Goal: Find specific page/section: Find specific page/section

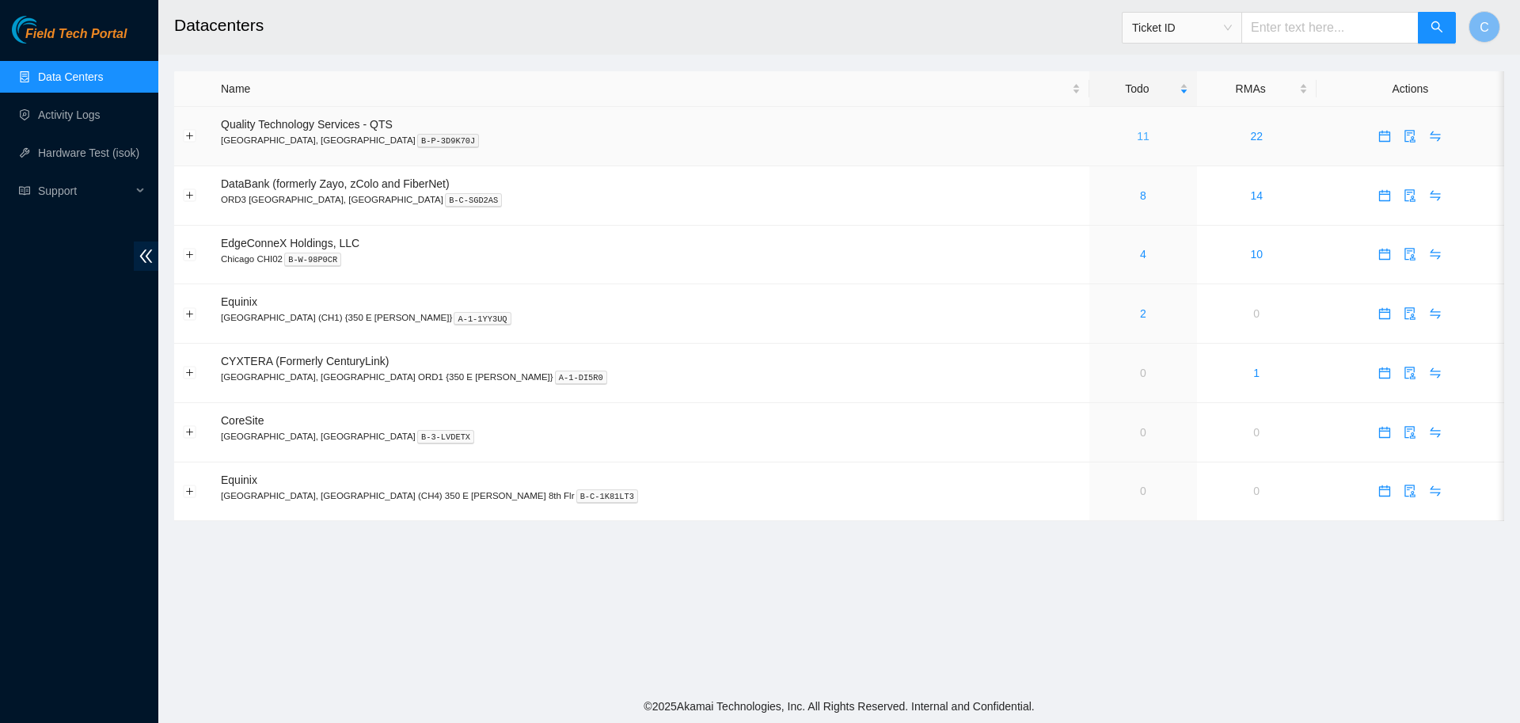
click at [1137, 134] on link "11" at bounding box center [1143, 136] width 13 height 13
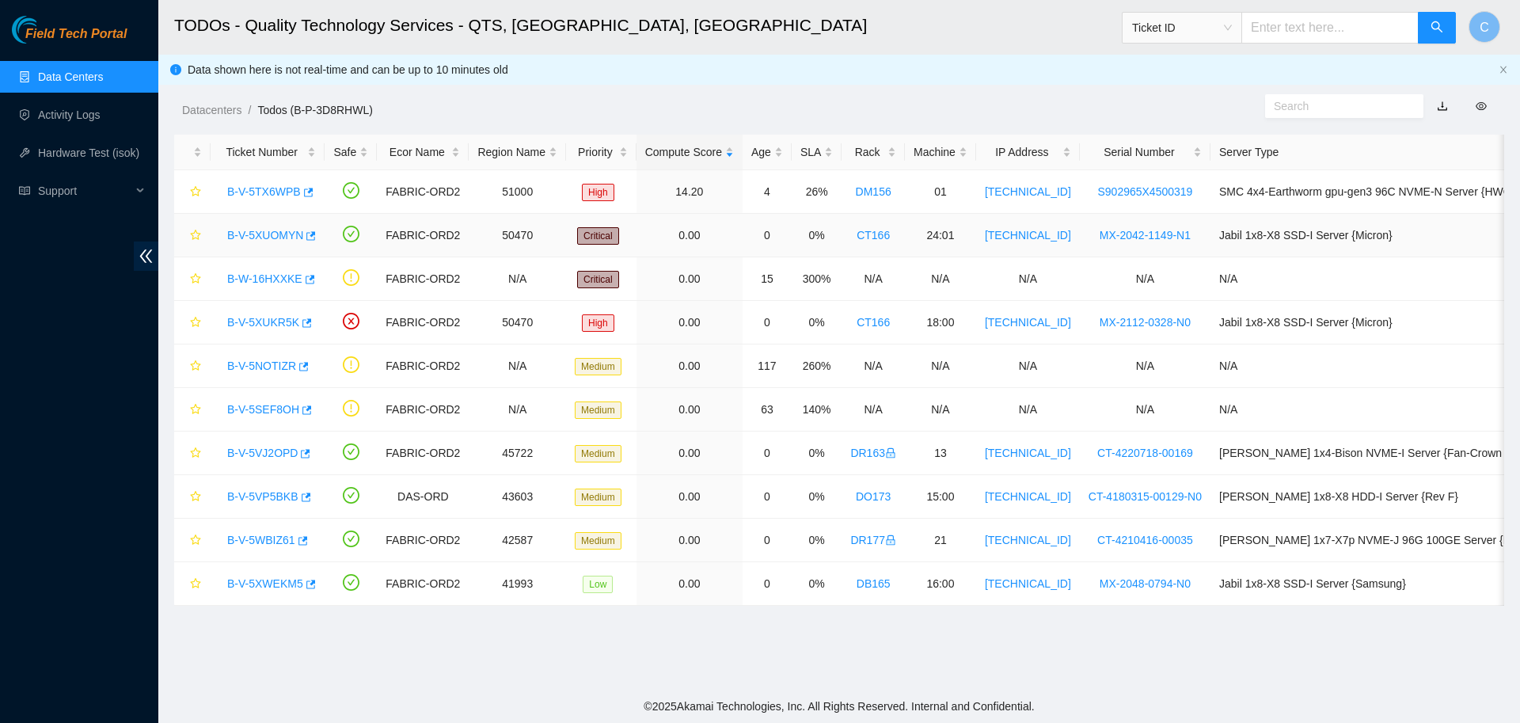
click at [266, 234] on link "B-V-5XUOMYN" at bounding box center [265, 235] width 76 height 13
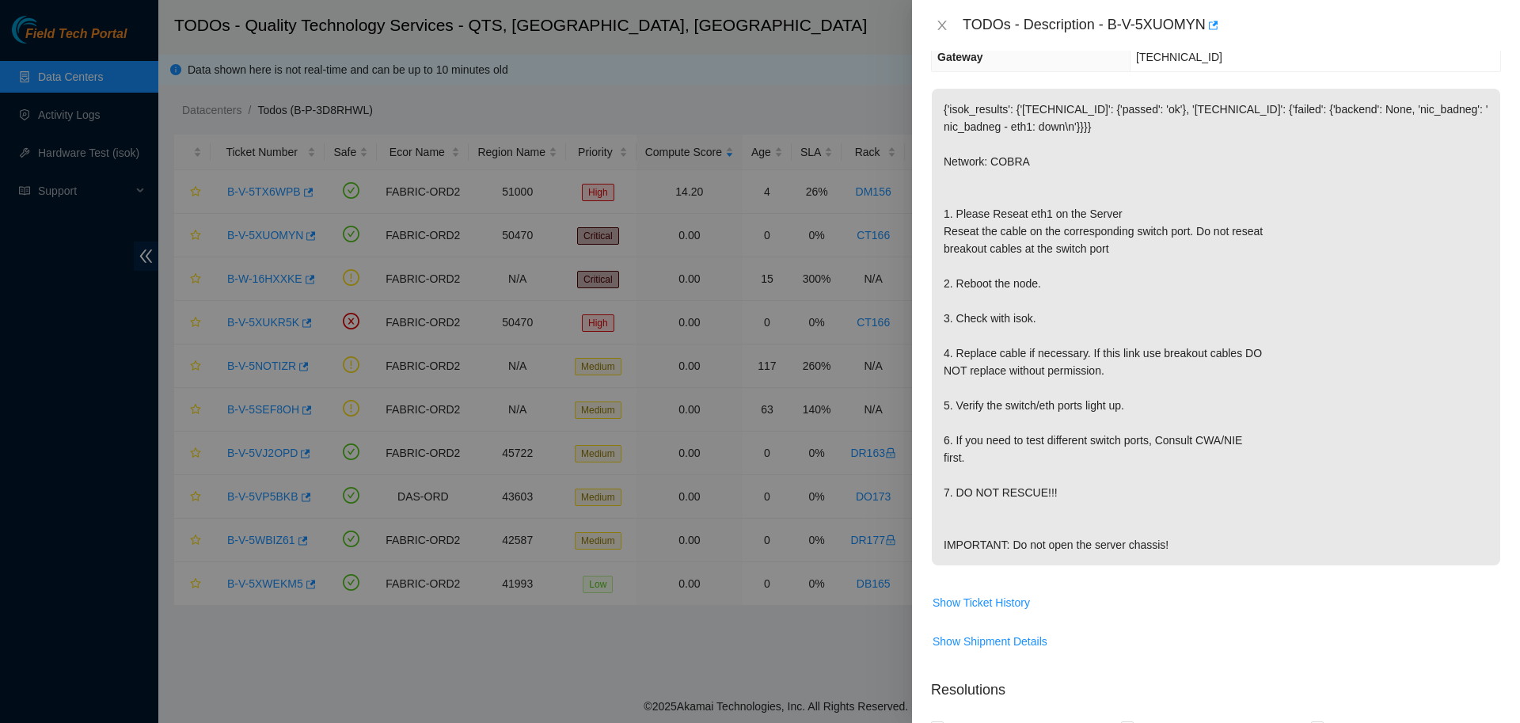
scroll to position [207, 0]
click at [944, 32] on icon "close" at bounding box center [942, 25] width 13 height 13
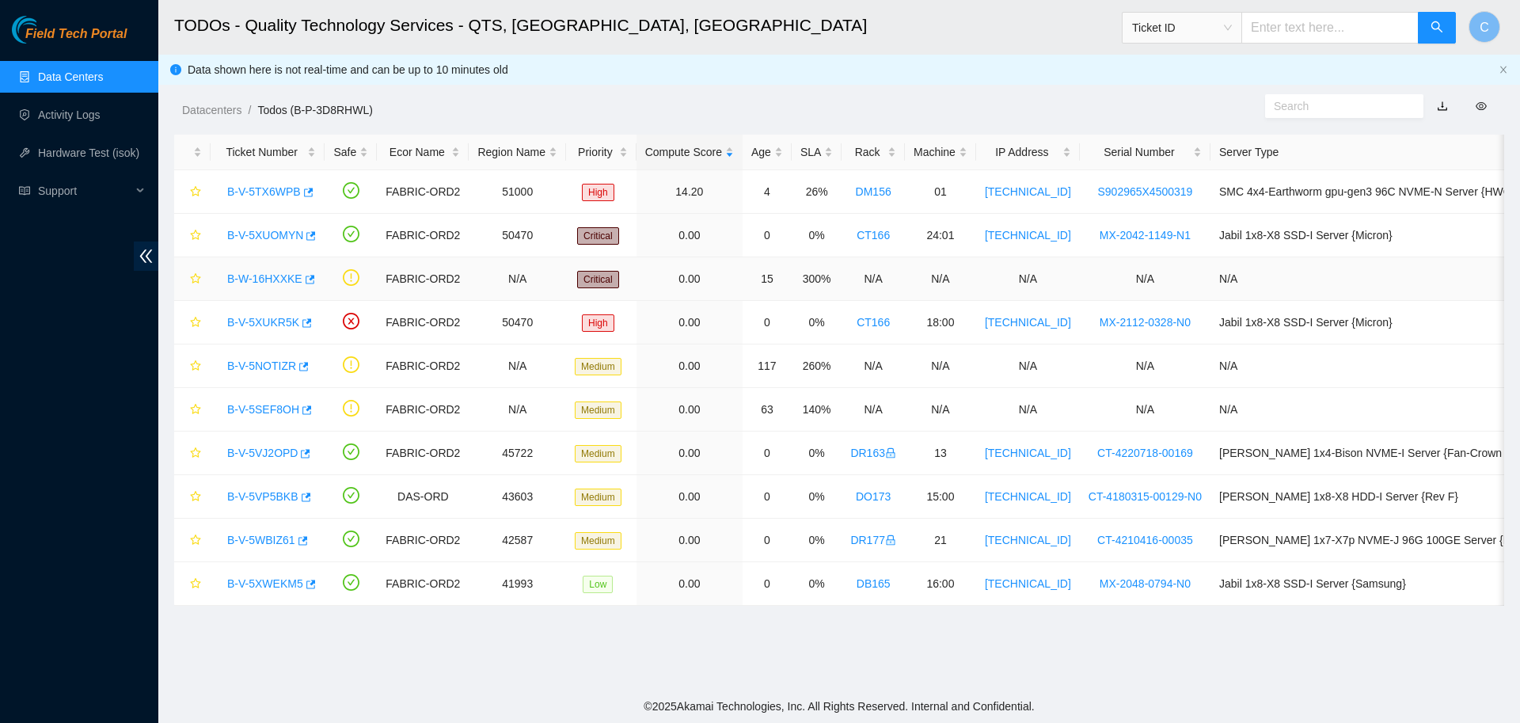
click at [264, 281] on link "B-W-16HXXKE" at bounding box center [264, 278] width 75 height 13
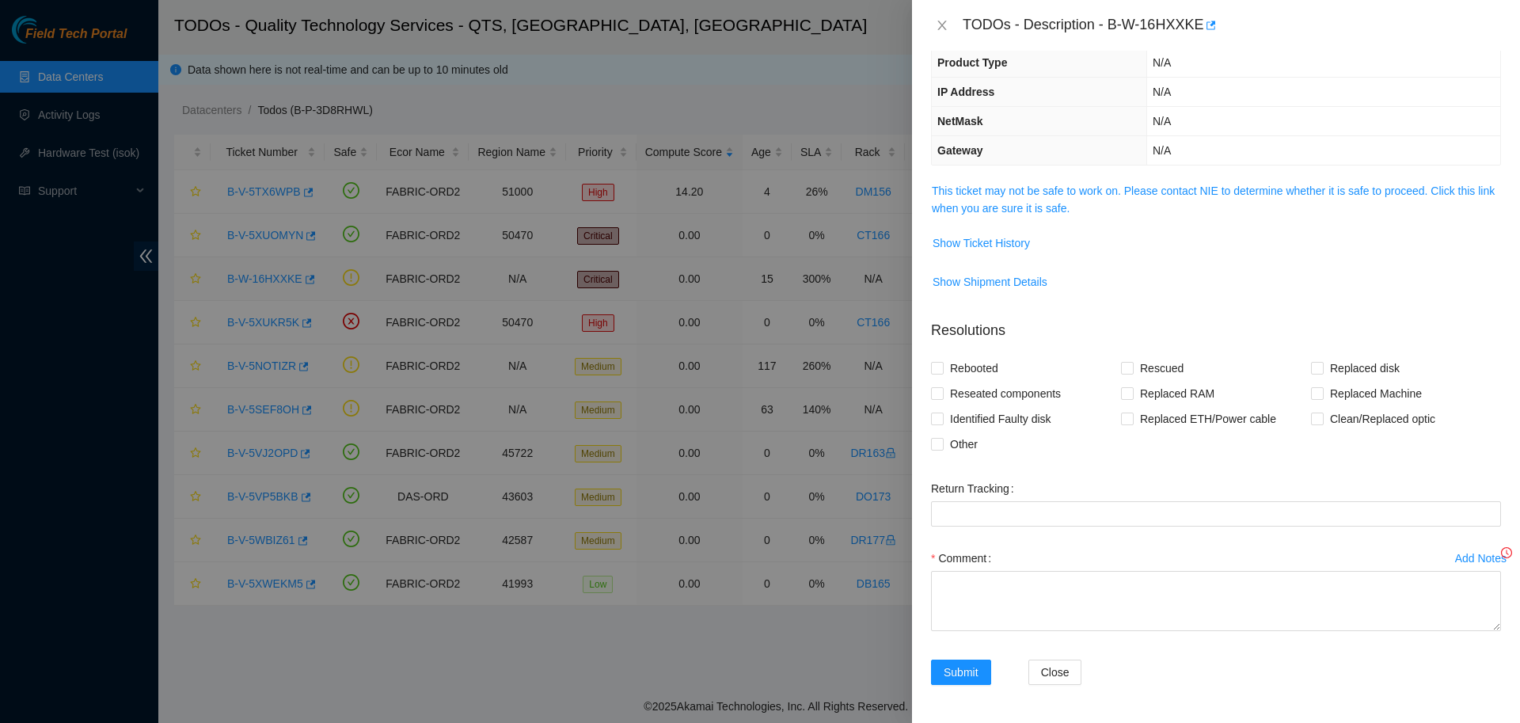
scroll to position [110, 0]
click at [1042, 195] on link "This ticket may not be safe to work on. Please contact NIE to determine whether…" at bounding box center [1213, 199] width 563 height 30
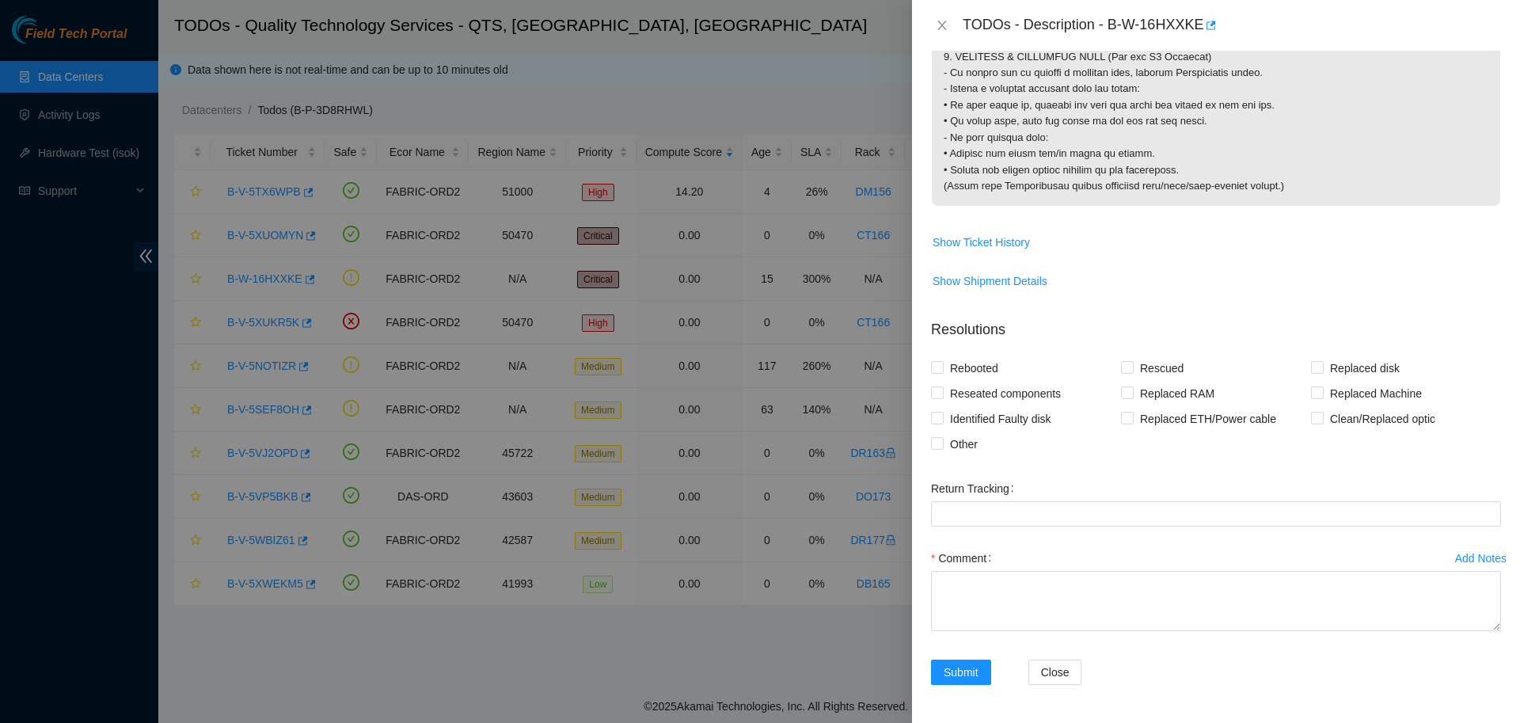
scroll to position [1727, 0]
click at [990, 241] on span "Show Ticket History" at bounding box center [980, 242] width 97 height 17
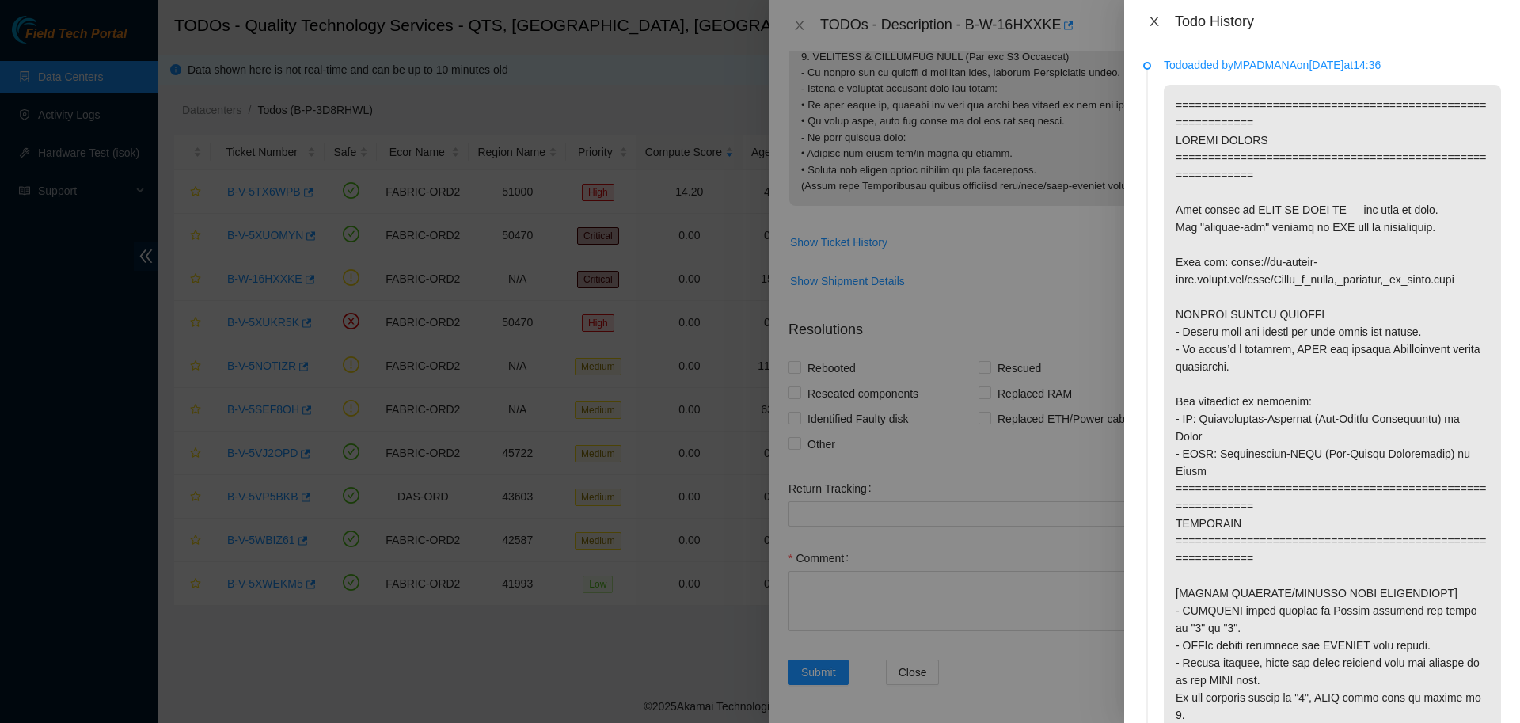
click at [1152, 20] on icon "close" at bounding box center [1153, 21] width 9 height 9
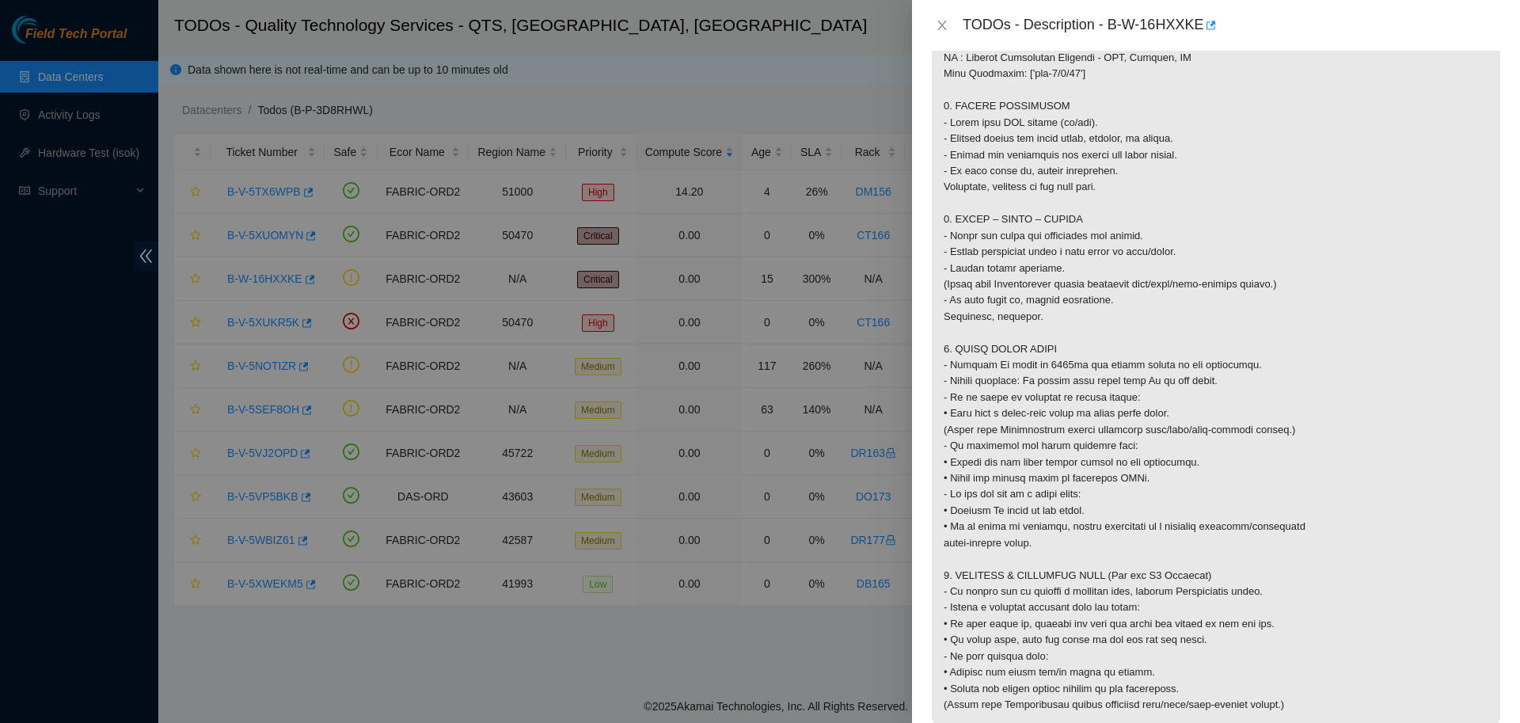
scroll to position [1475, 0]
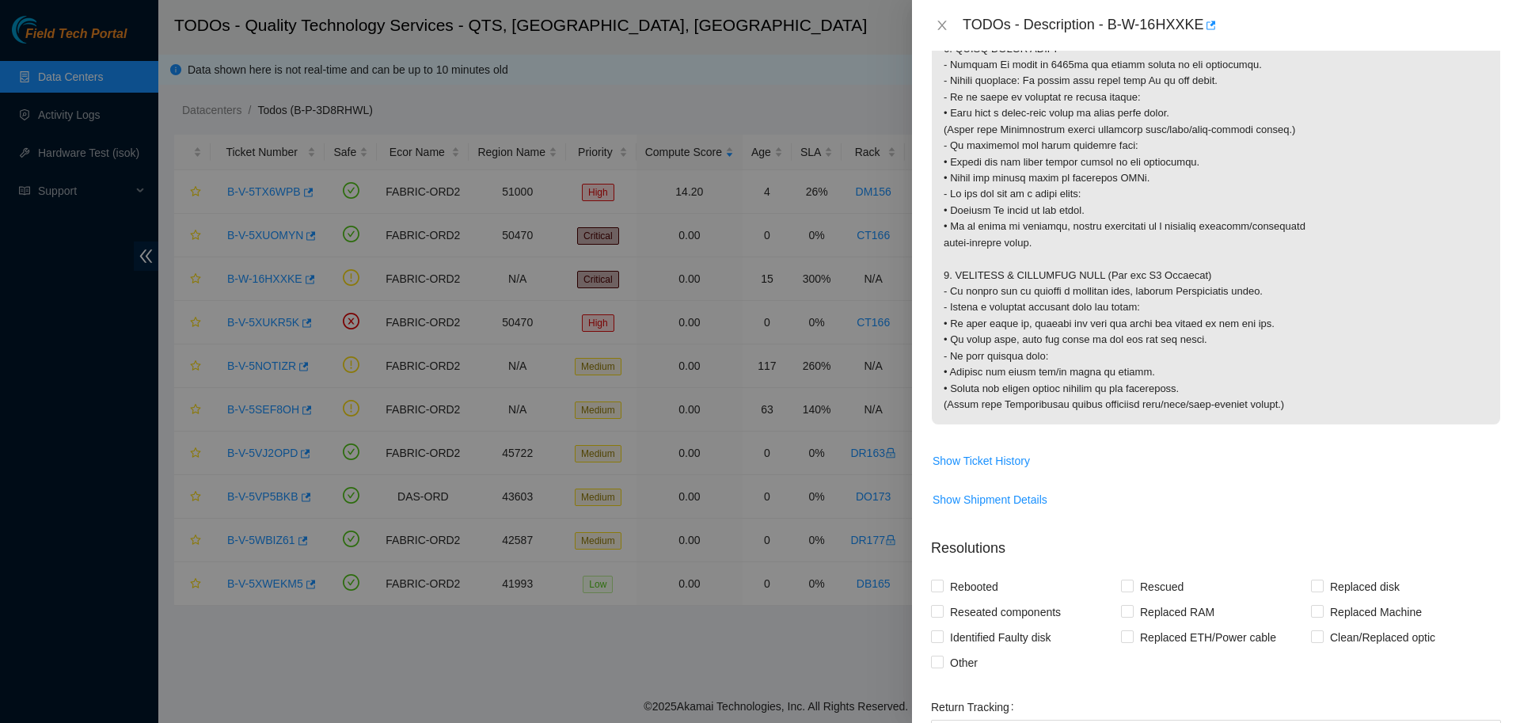
click at [878, 56] on div at bounding box center [760, 361] width 1520 height 723
click at [936, 28] on icon "close" at bounding box center [942, 25] width 13 height 13
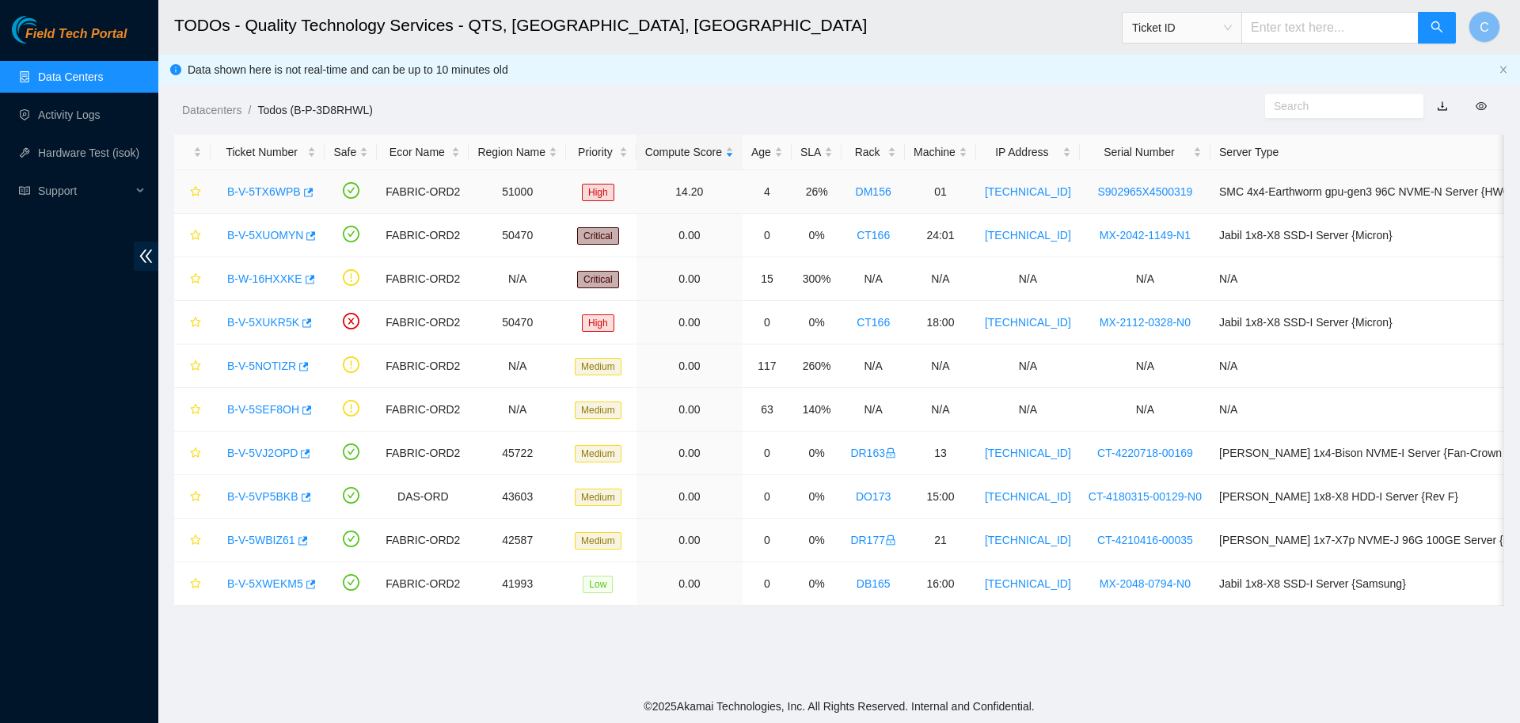
scroll to position [145, 0]
click at [265, 279] on link "B-W-16HXXKE" at bounding box center [264, 278] width 75 height 13
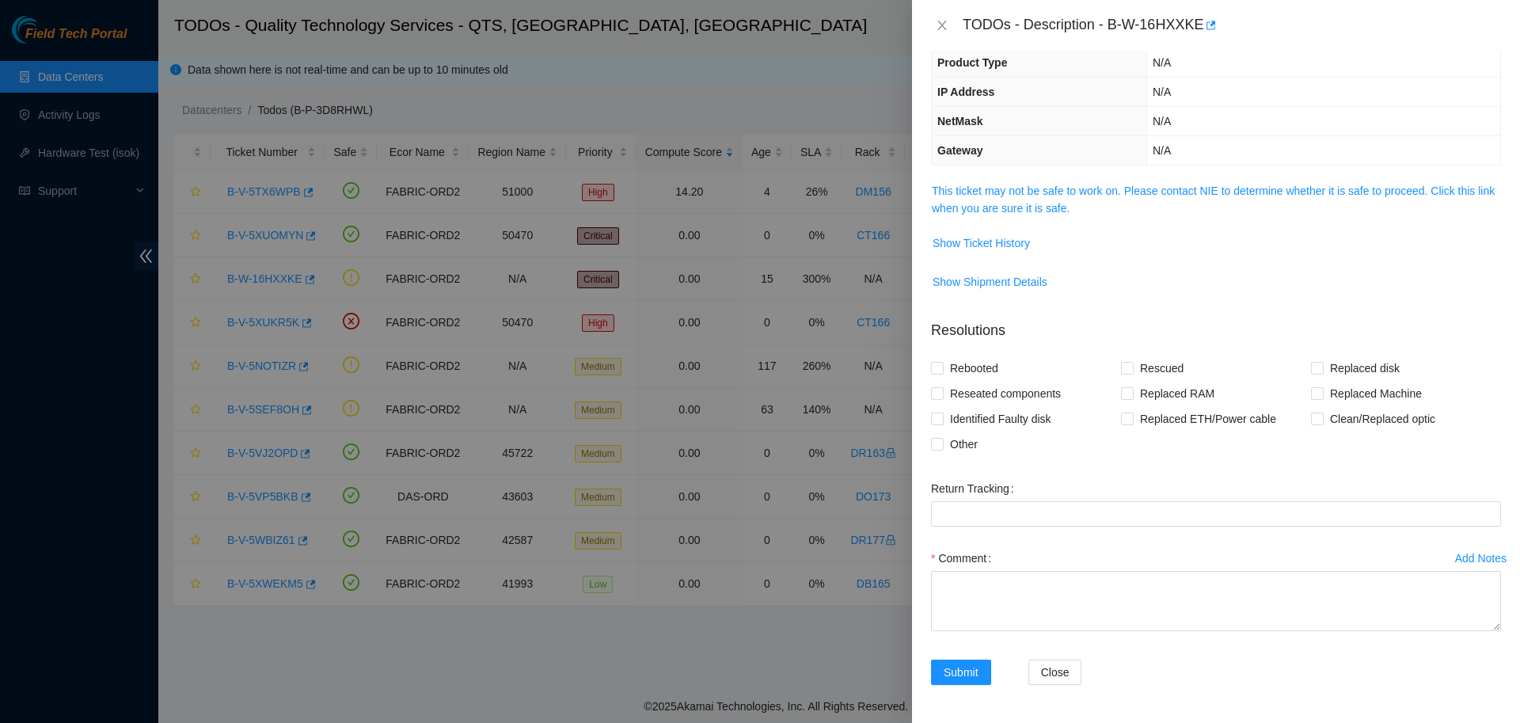
click at [717, 33] on div at bounding box center [760, 361] width 1520 height 723
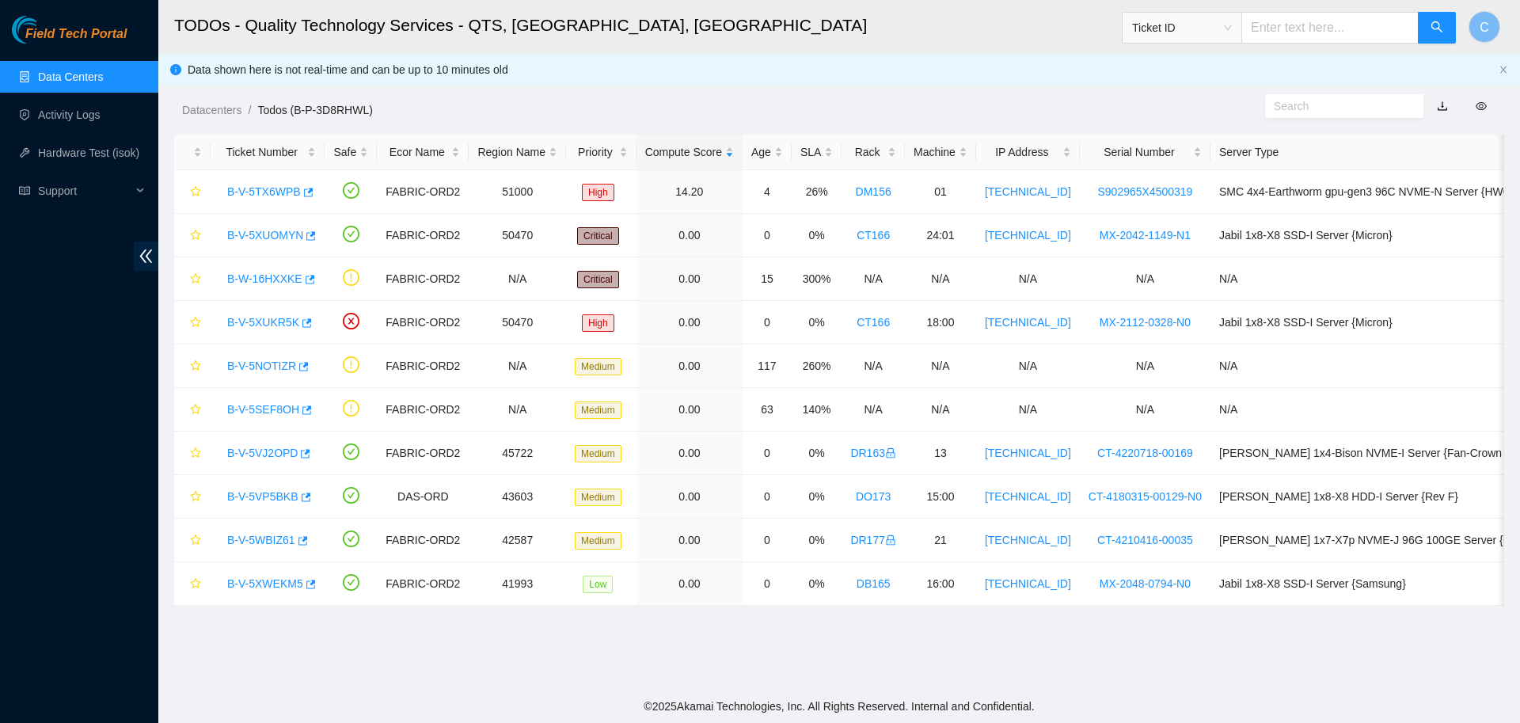
scroll to position [145, 0]
click at [1220, 17] on span "Ticket ID" at bounding box center [1182, 28] width 100 height 24
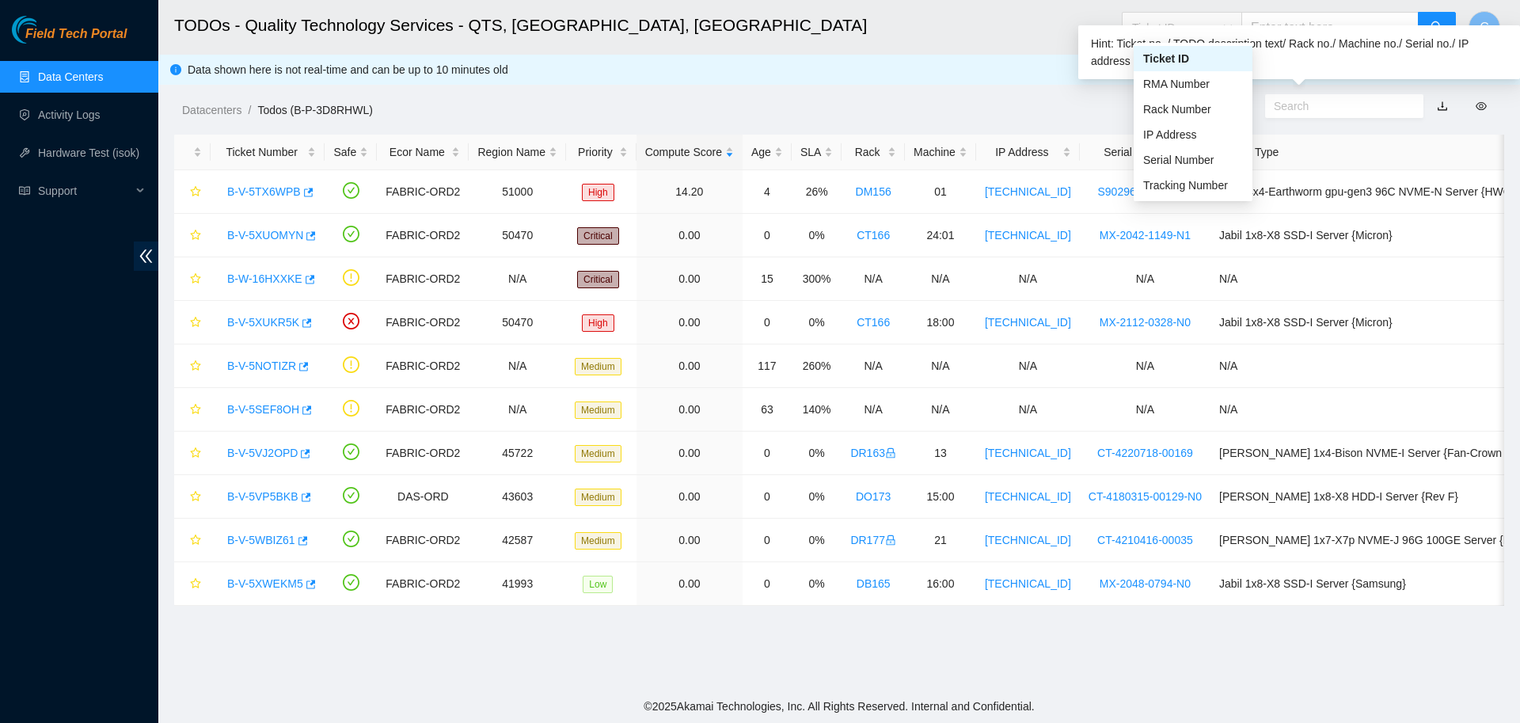
click at [1304, 108] on input "text" at bounding box center [1338, 105] width 128 height 17
paste input "B-W-16MCY8N"
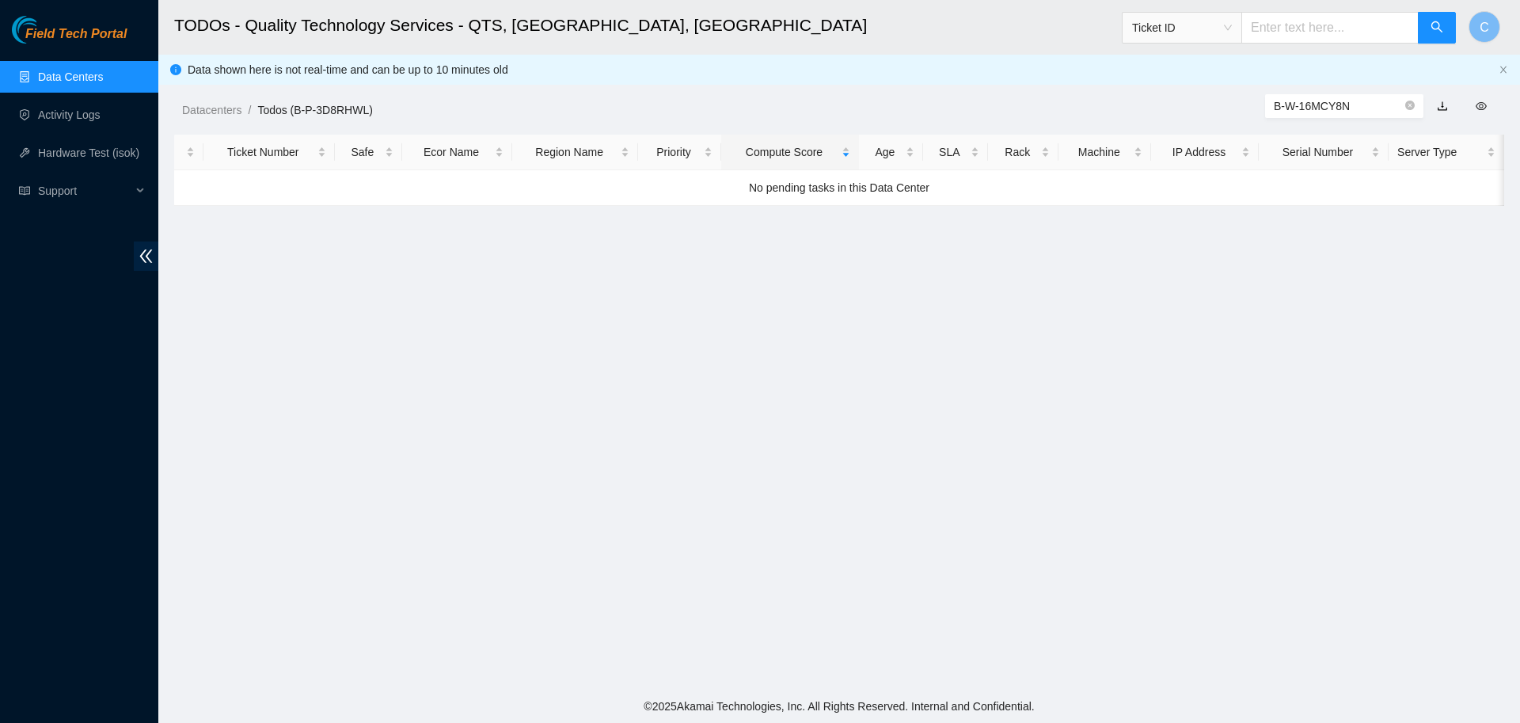
type input "B-W-16MCY8N"
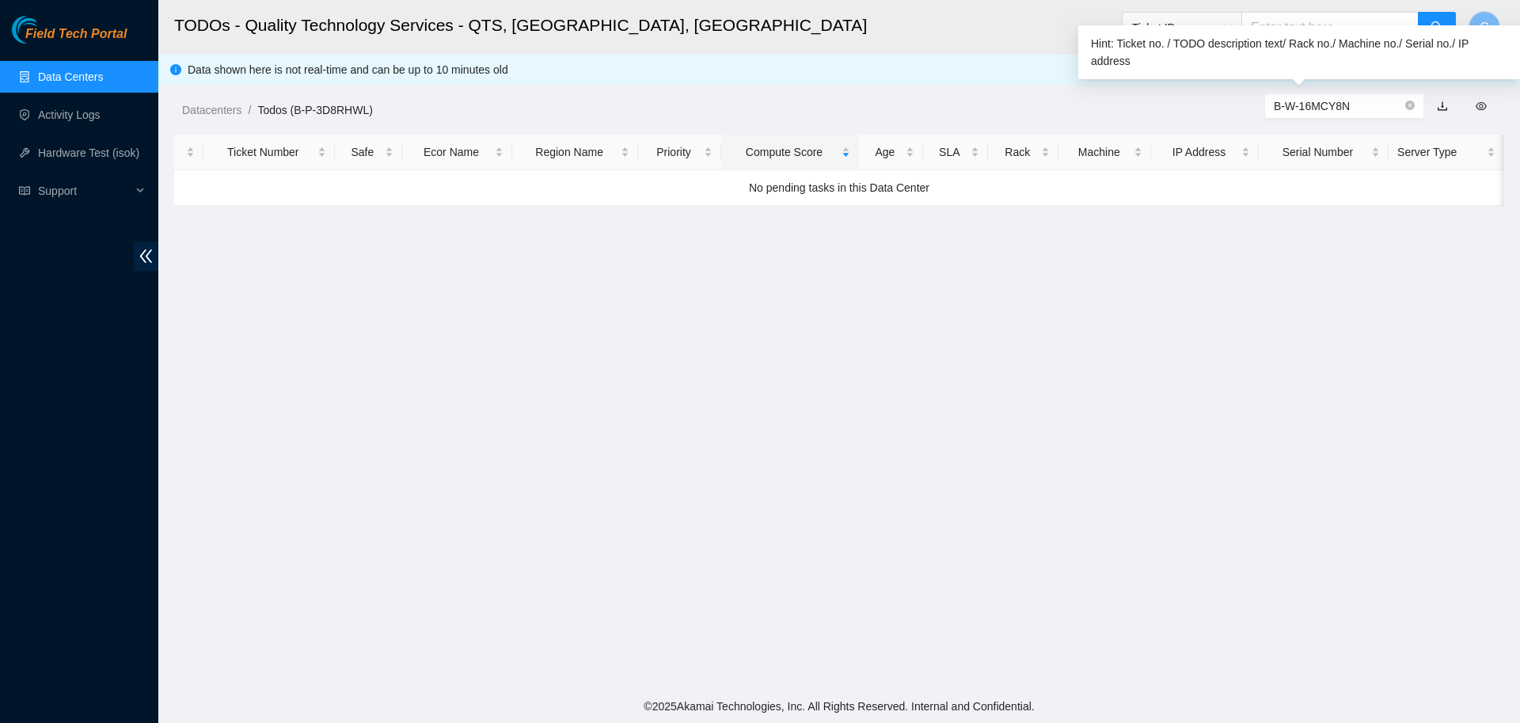
click at [1362, 112] on input "B-W-16MCY8N" at bounding box center [1338, 105] width 128 height 17
click at [1361, 102] on input "B-W-16MCY8N" at bounding box center [1338, 105] width 128 height 17
click at [1388, 107] on input "B-W-16MCY8N" at bounding box center [1338, 105] width 128 height 17
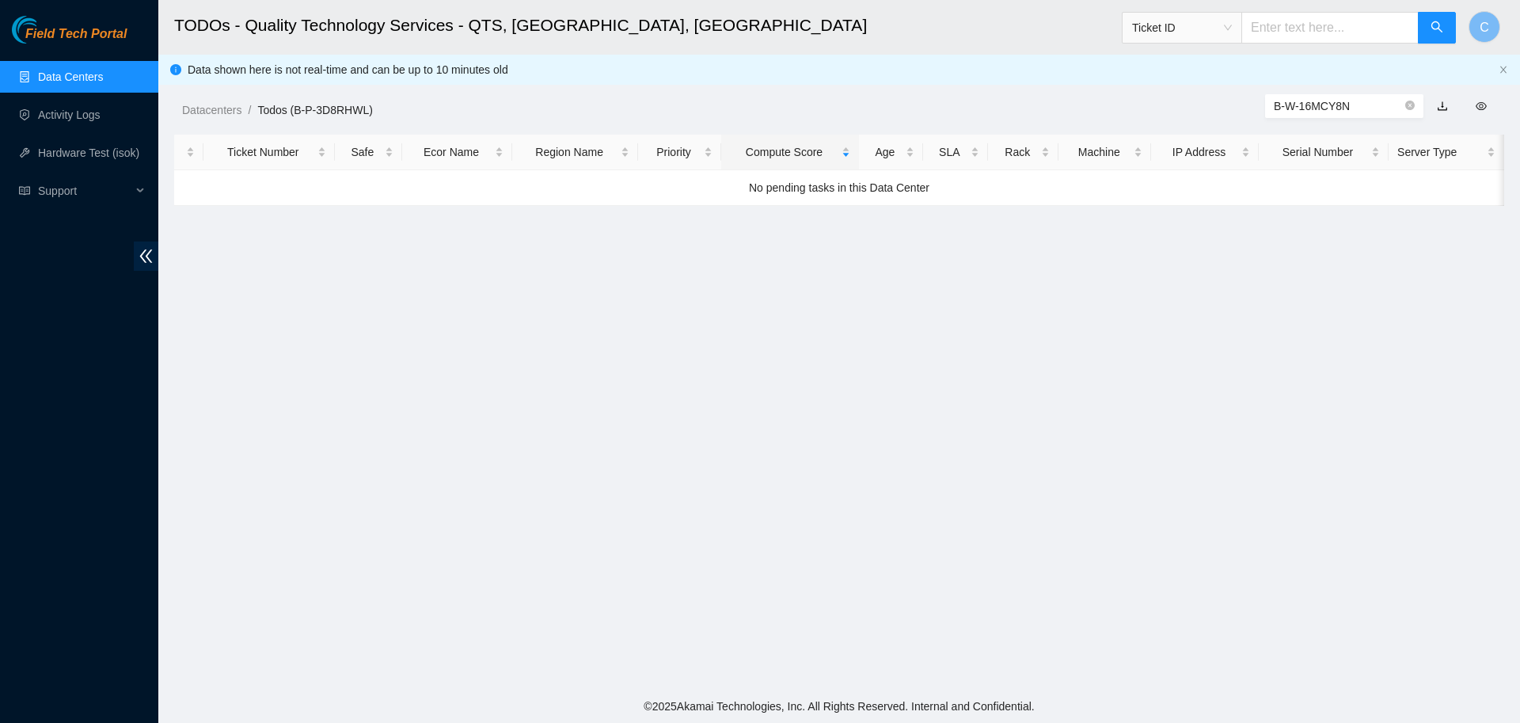
click at [92, 81] on link "Data Centers" at bounding box center [70, 76] width 65 height 13
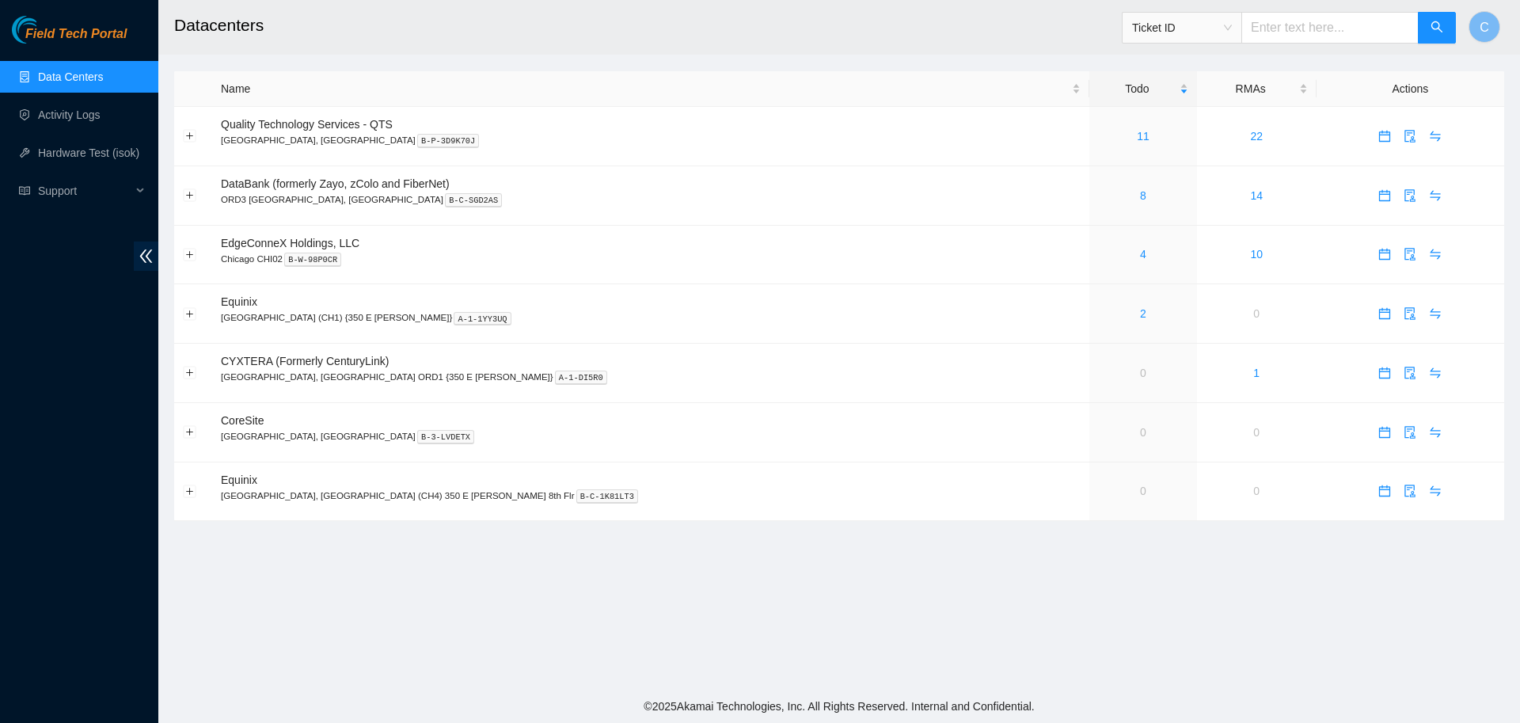
click at [1296, 36] on input "text" at bounding box center [1329, 28] width 177 height 32
paste input "B-W-16MCY8N"
type input "B-W-16MCY8N"
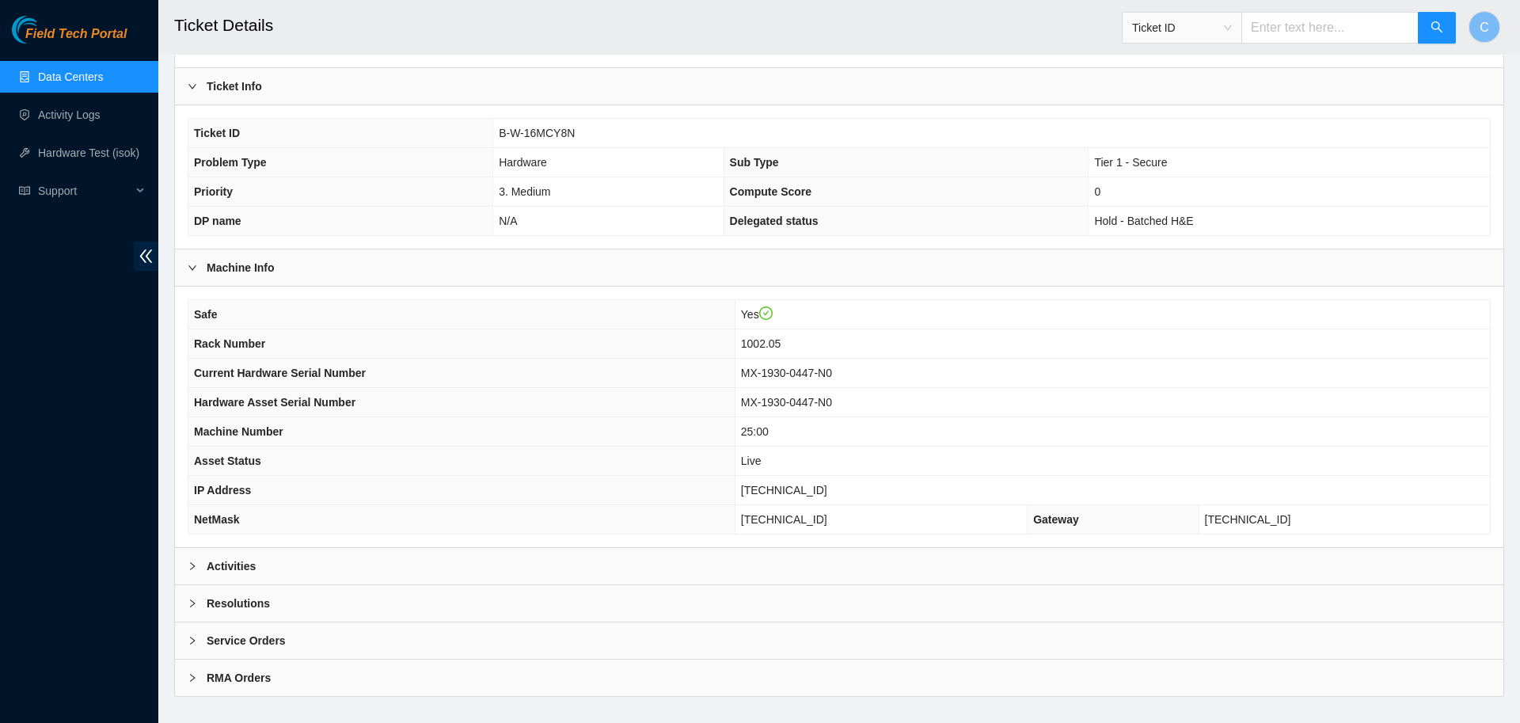
scroll to position [282, 0]
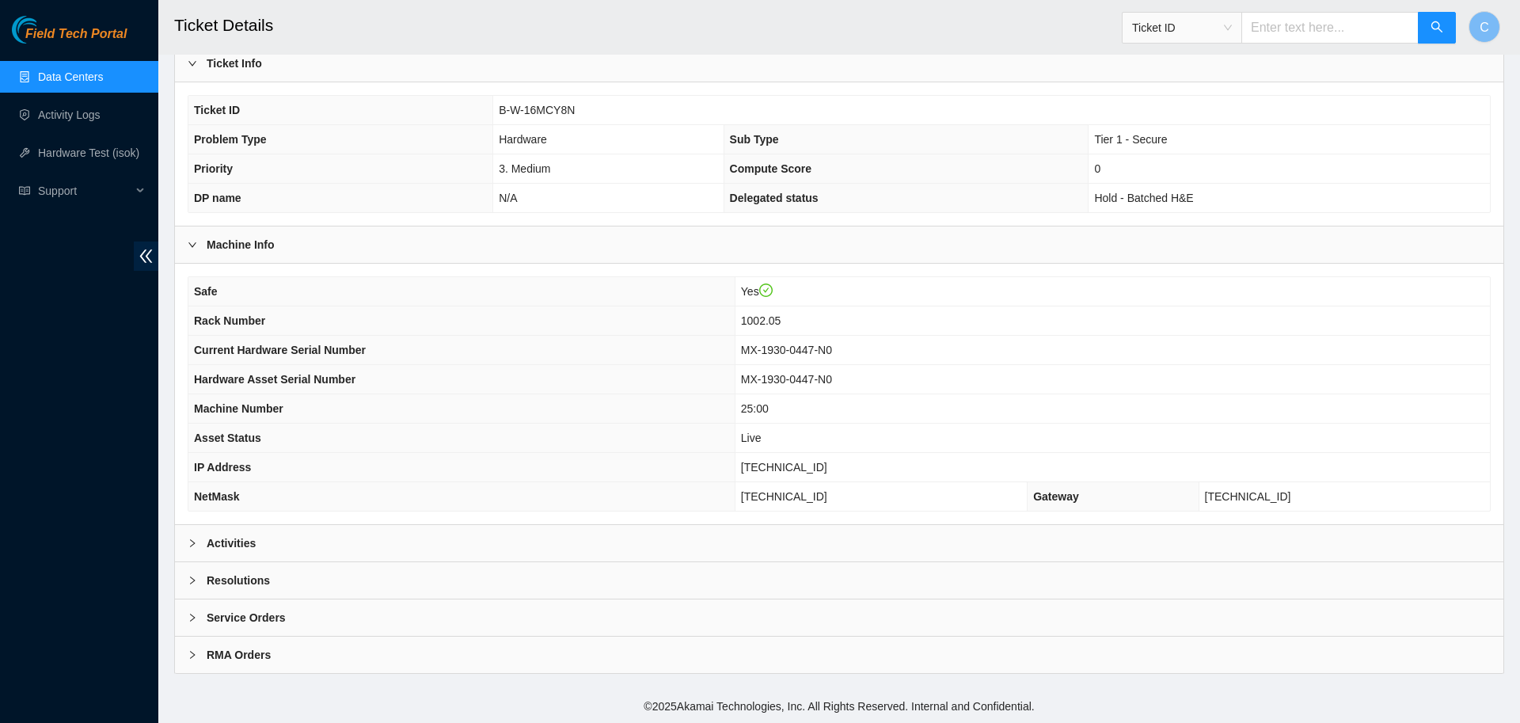
click at [328, 537] on div "Activities" at bounding box center [839, 543] width 1328 height 36
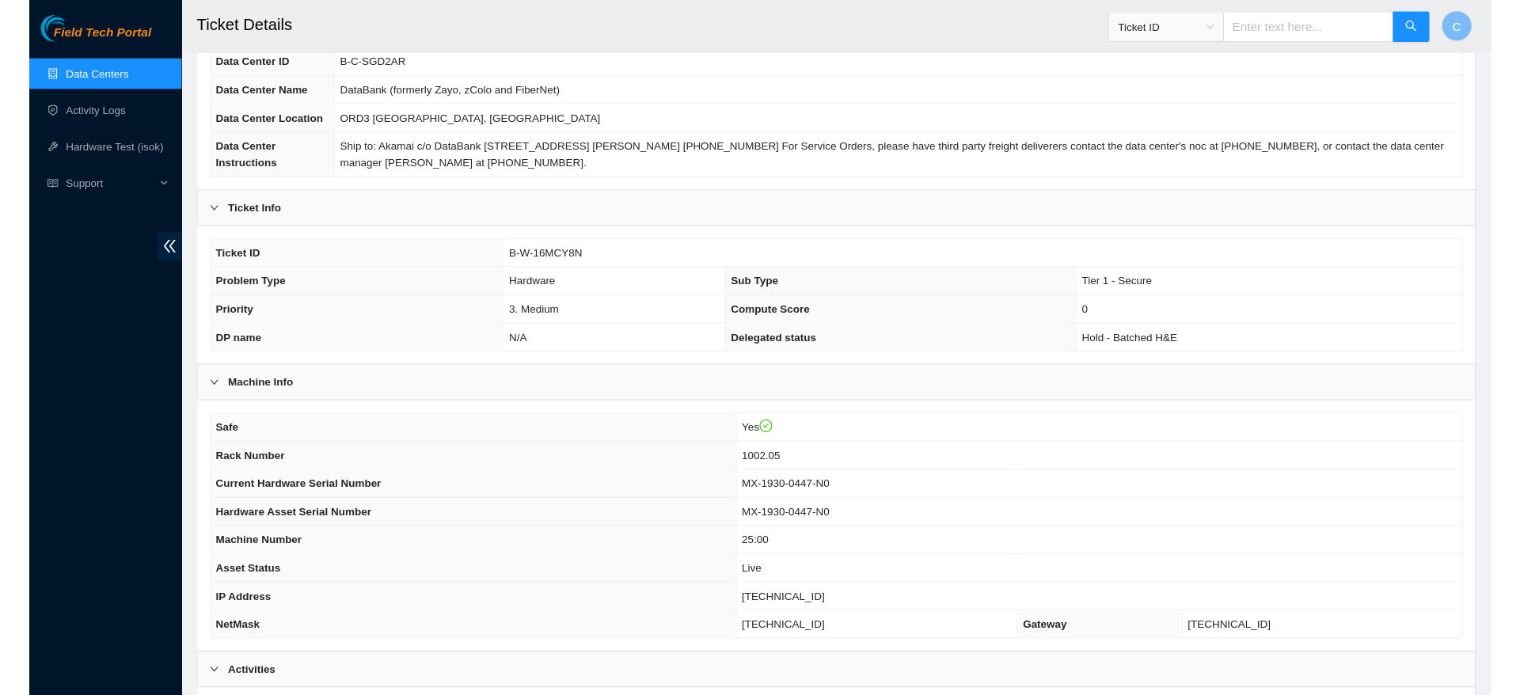
scroll to position [131, 0]
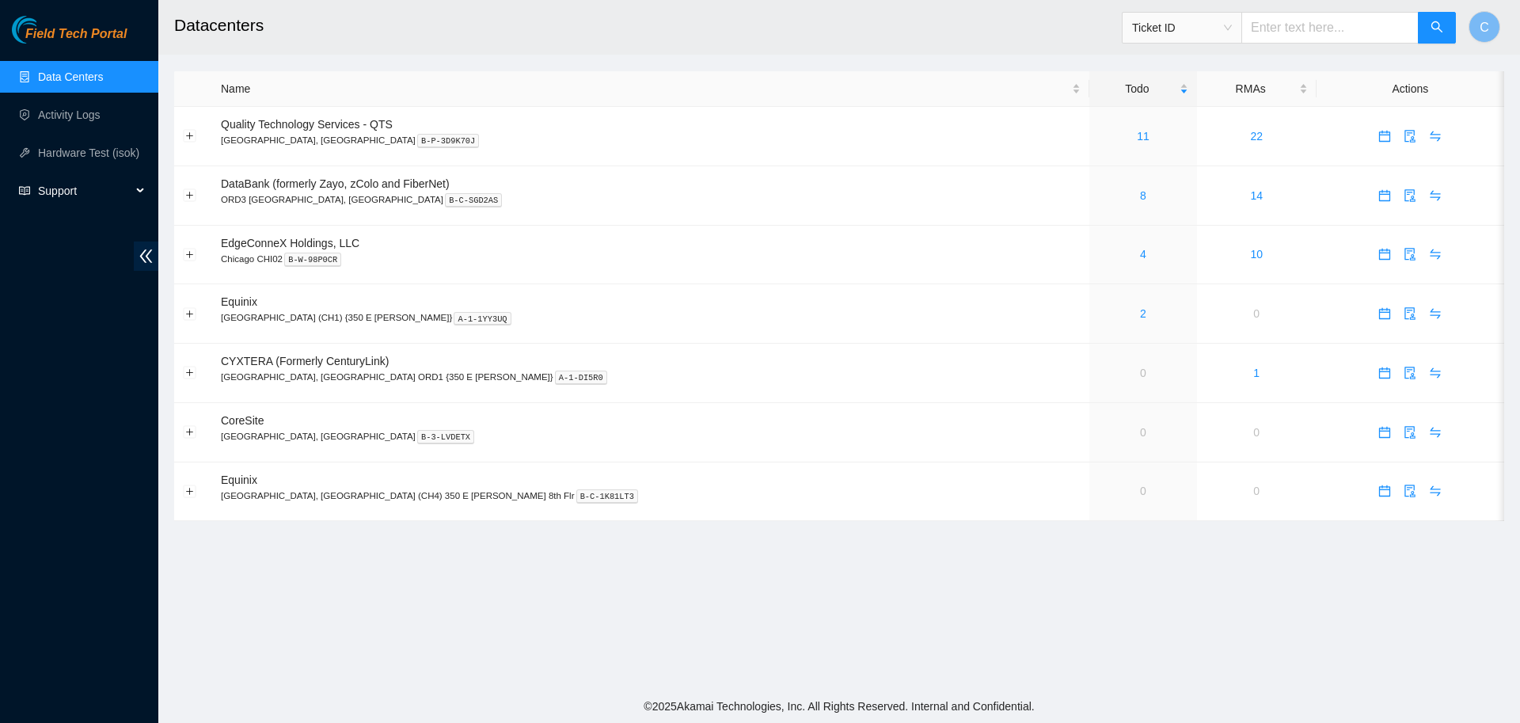
click at [92, 204] on span "Support" at bounding box center [84, 191] width 93 height 32
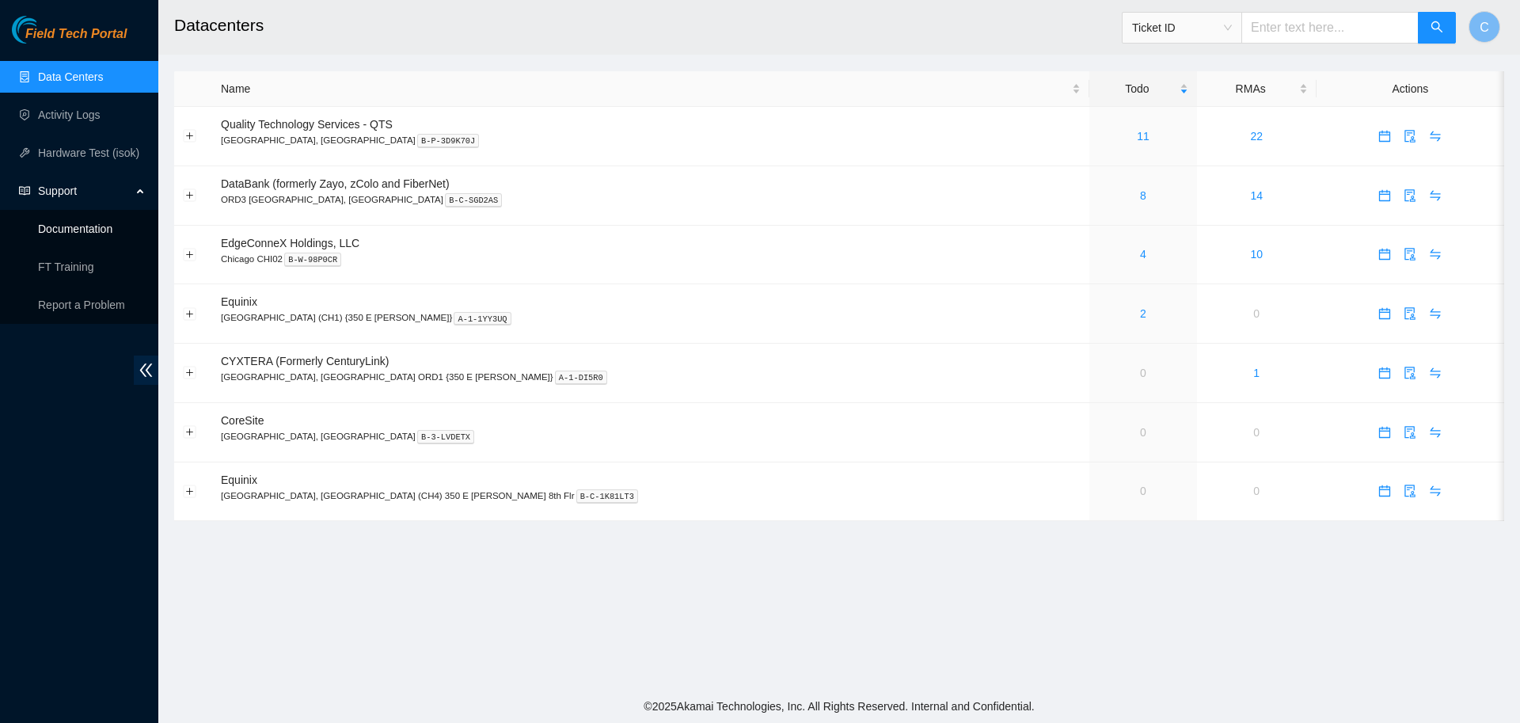
click at [91, 229] on link "Documentation" at bounding box center [75, 228] width 74 height 13
